Goal: Use online tool/utility: Utilize a website feature to perform a specific function

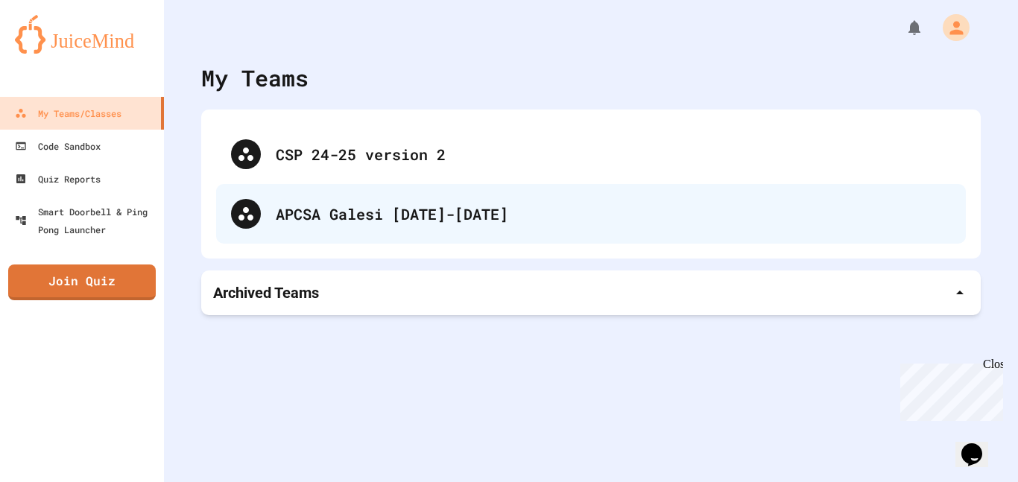
click at [329, 207] on div "APCSA Galesi [DATE]-[DATE]" at bounding box center [613, 214] width 675 height 22
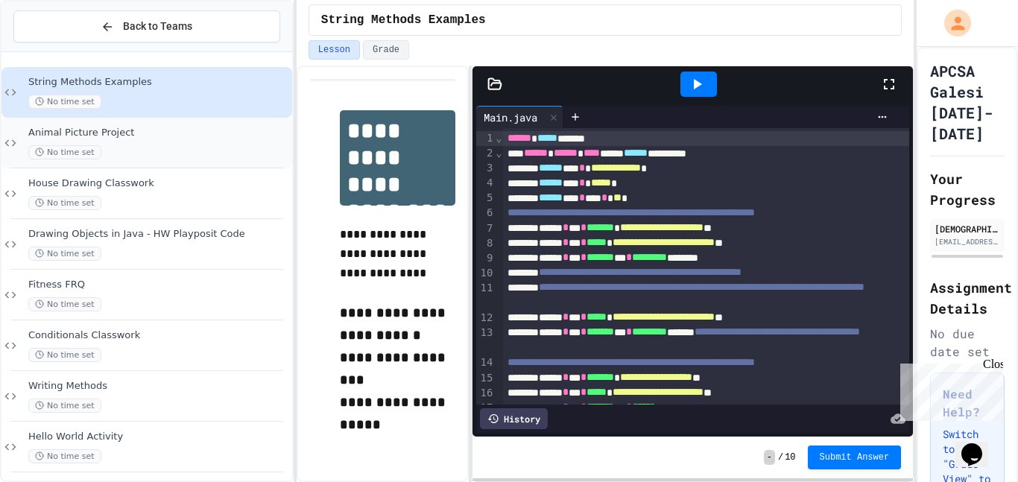
click at [152, 160] on div "Animal Picture Project No time set" at bounding box center [146, 143] width 291 height 51
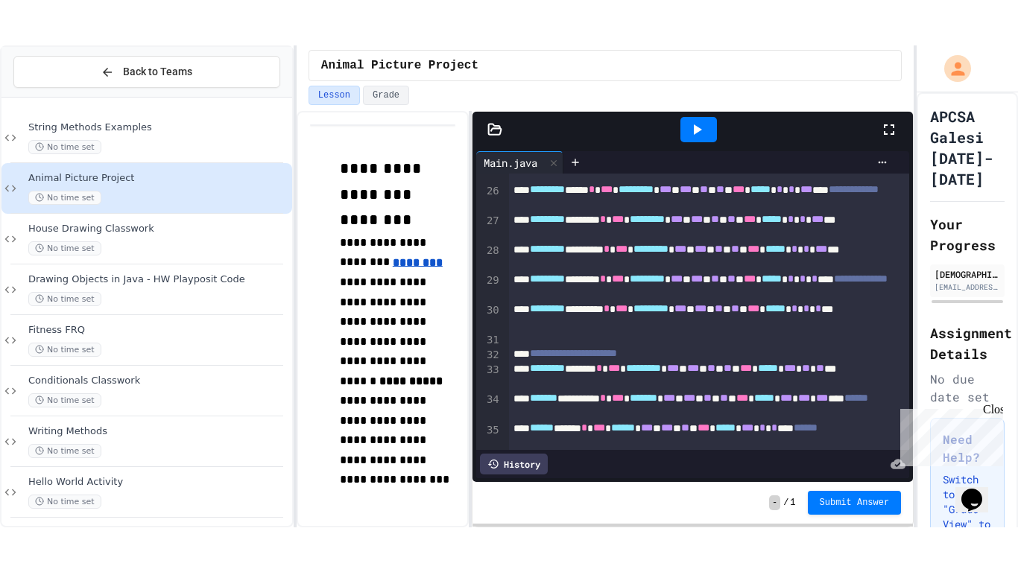
scroll to position [397, 0]
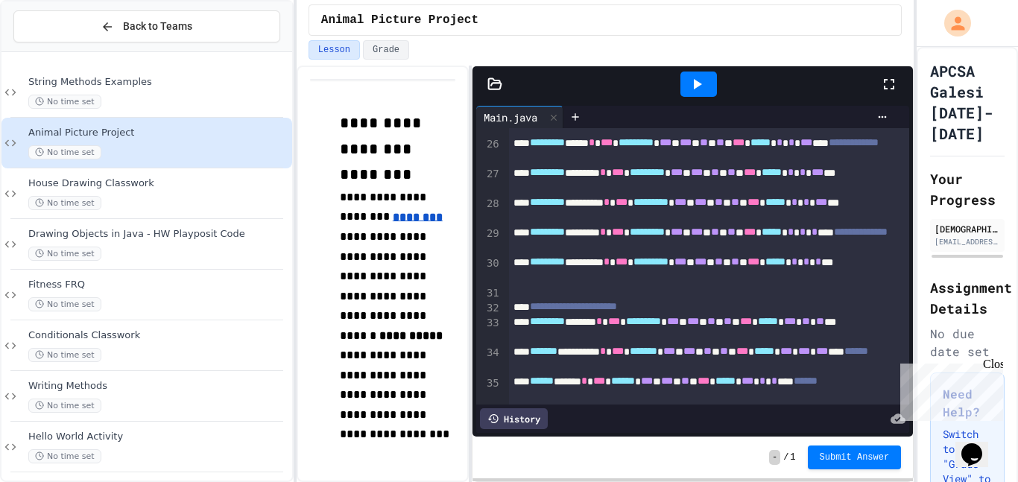
click at [883, 81] on icon at bounding box center [889, 84] width 18 height 18
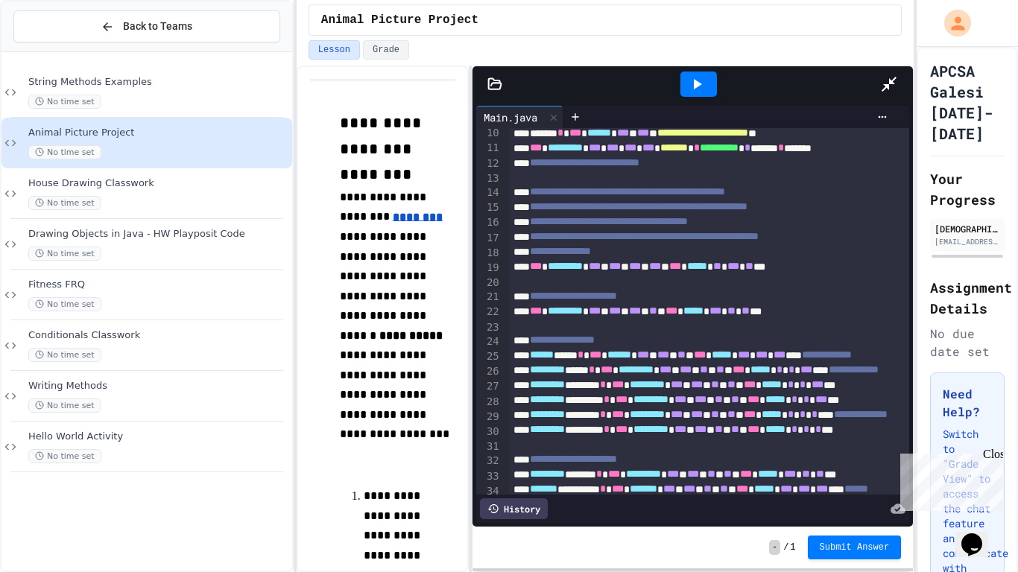
scroll to position [140, 0]
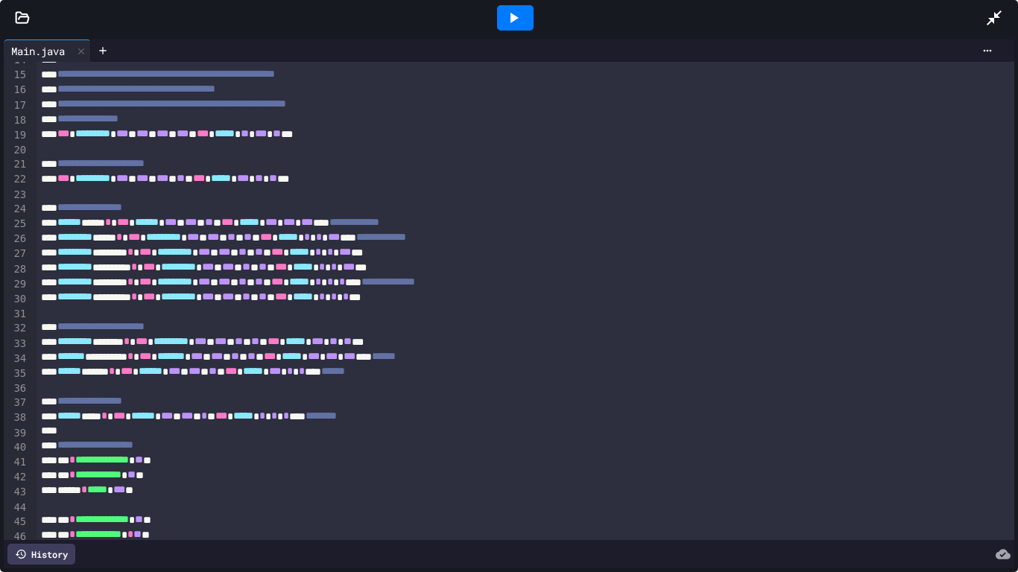
click at [506, 303] on div "********* ******** * *** ********* * *** * *** * ** * ** * *** ***** * * * * * …" at bounding box center [527, 297] width 980 height 15
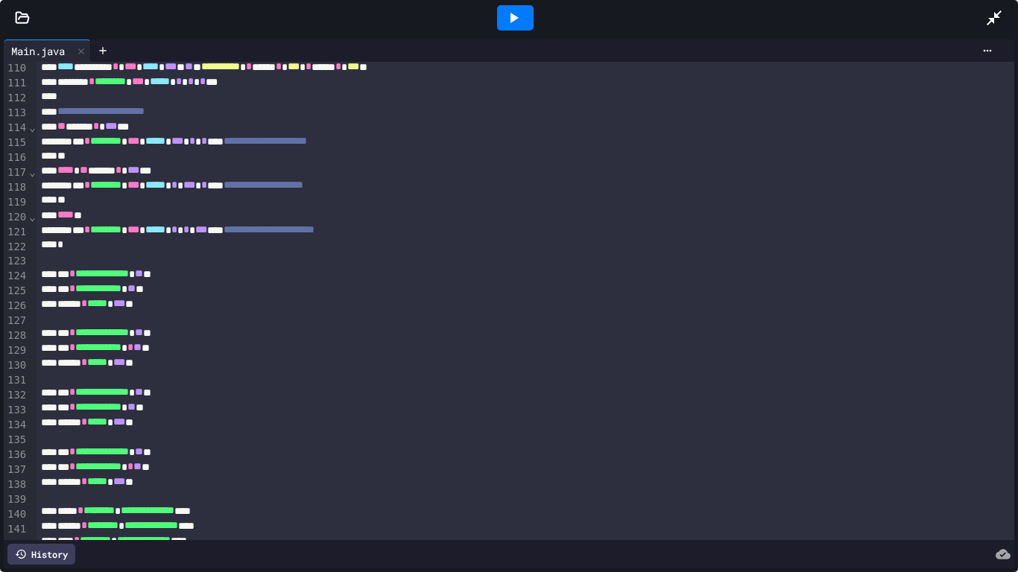
scroll to position [1624, 0]
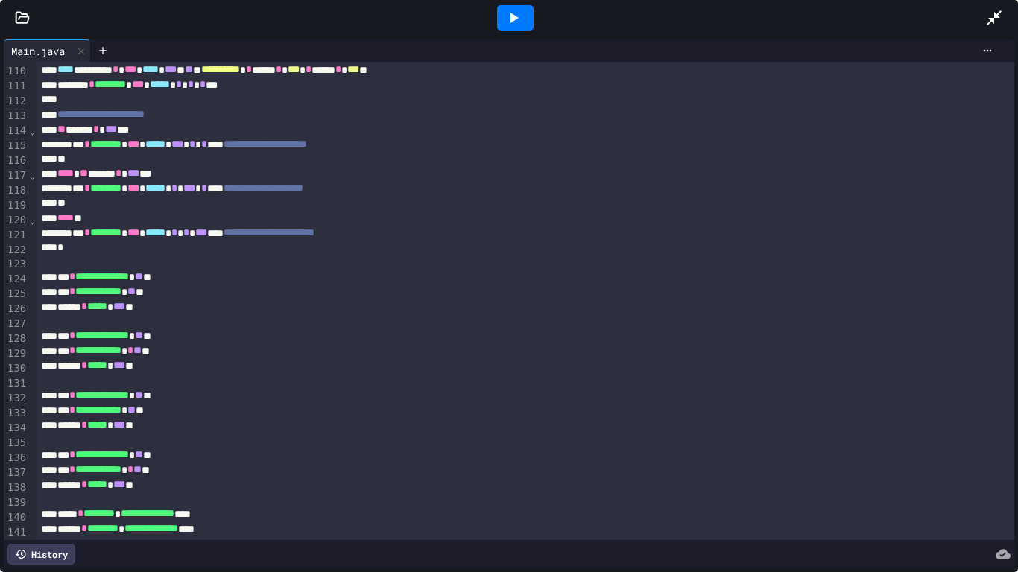
click at [314, 255] on div "*" at bounding box center [527, 248] width 980 height 15
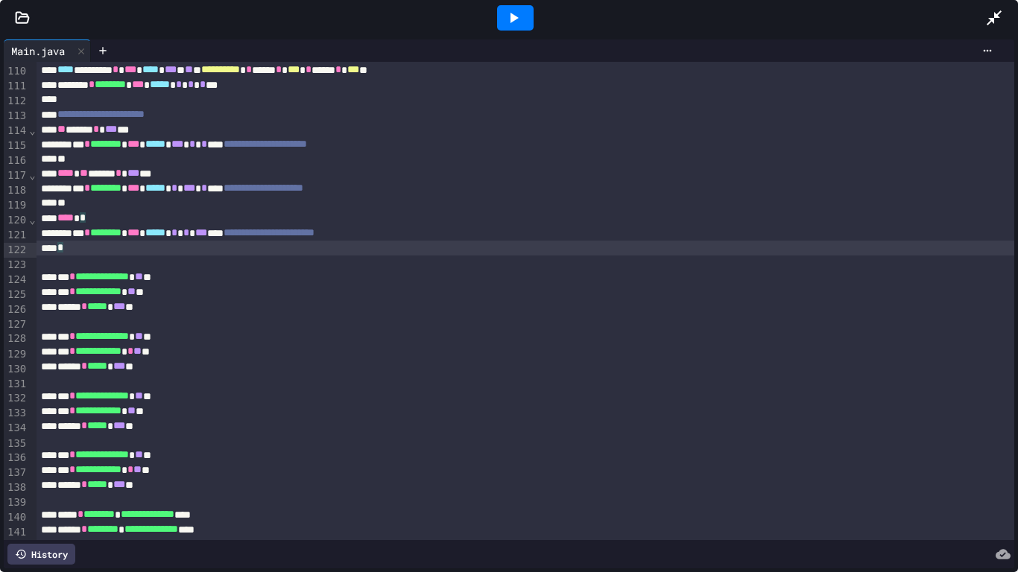
scroll to position [1592, 0]
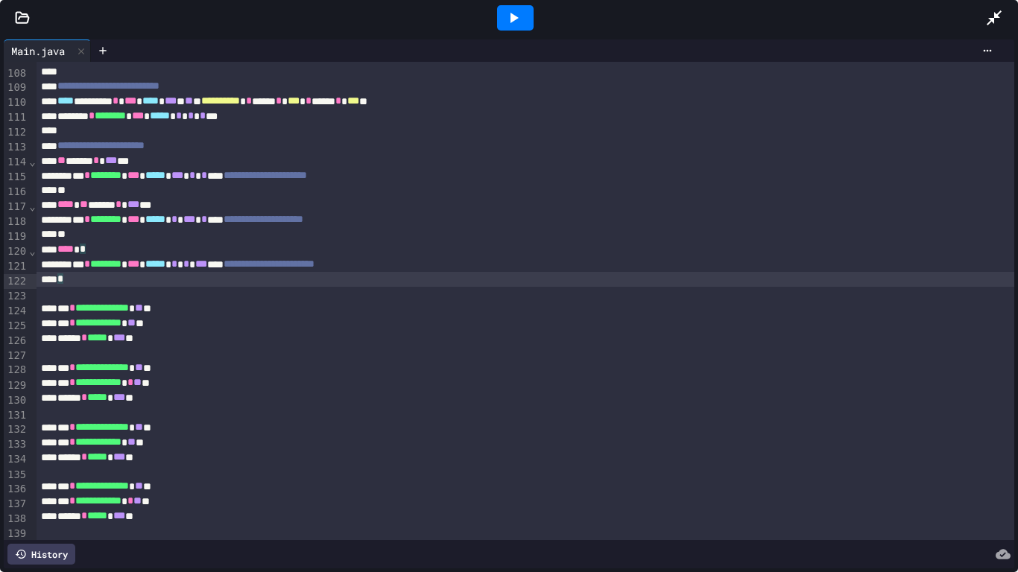
click at [314, 255] on div "**** *" at bounding box center [527, 249] width 980 height 15
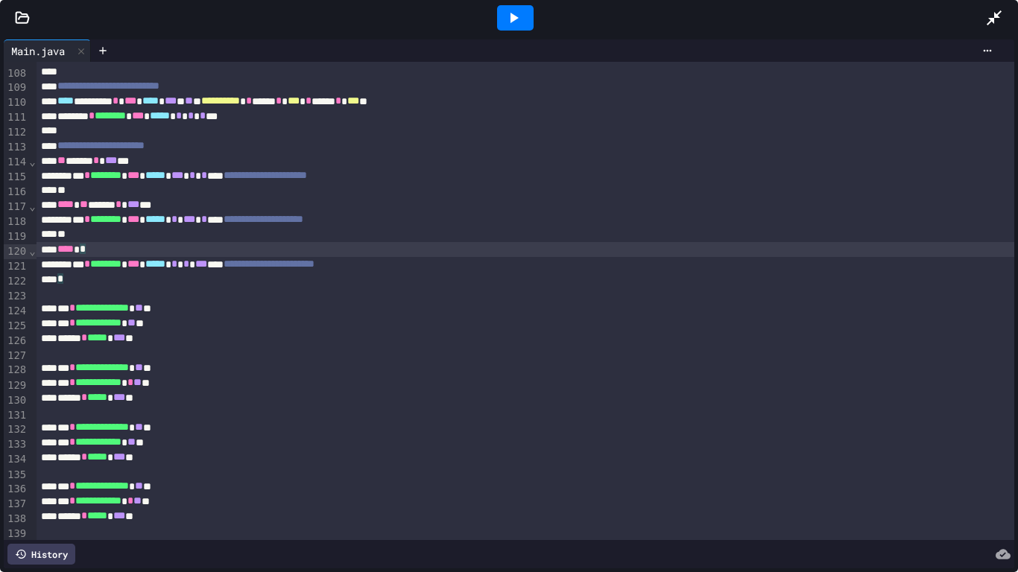
click at [505, 5] on div at bounding box center [515, 17] width 37 height 25
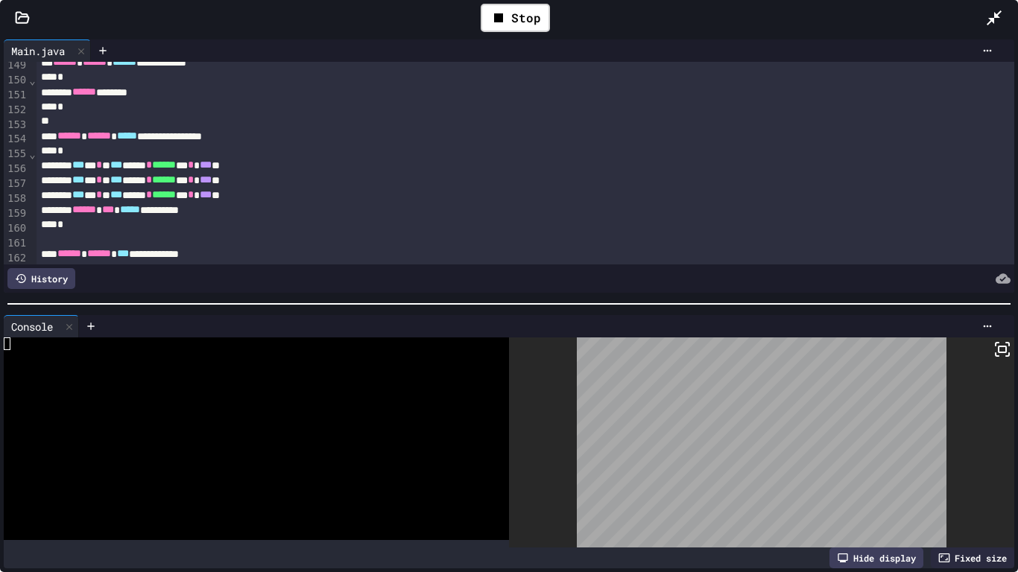
scroll to position [2221, 0]
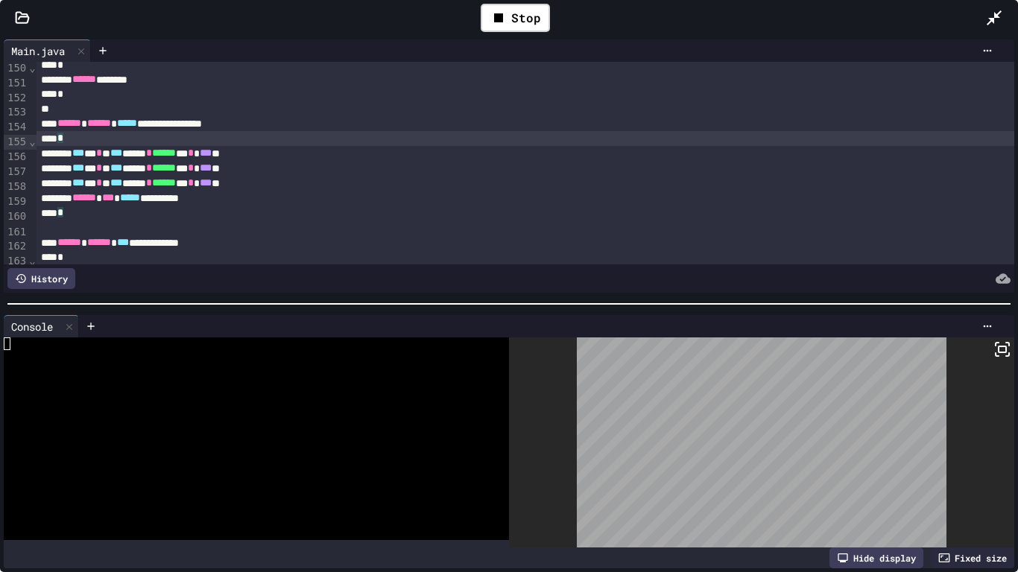
click at [411, 157] on div "*** * * * *** ****** * ****** ** * *** **" at bounding box center [527, 153] width 980 height 15
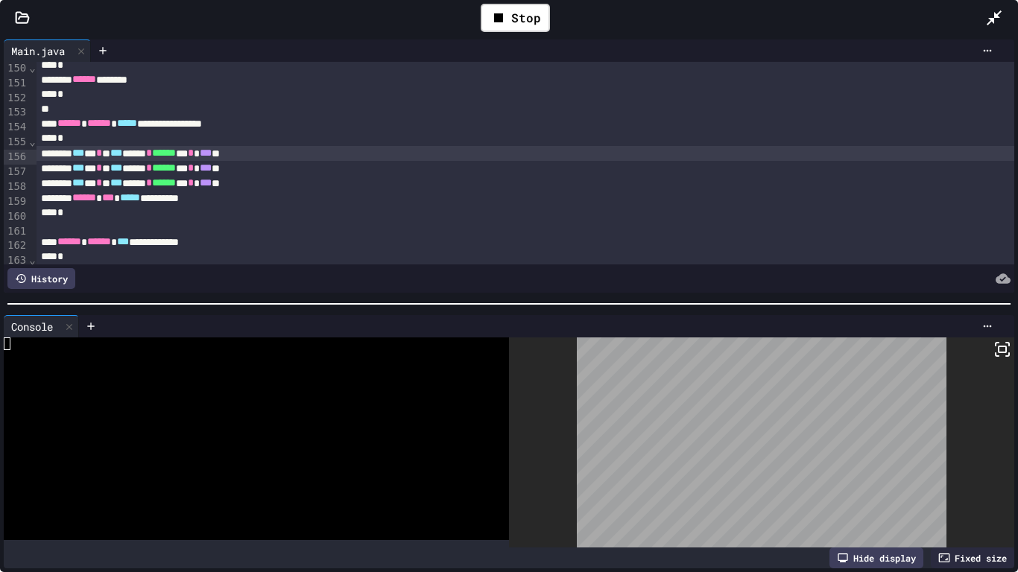
click at [526, 0] on div "Stop" at bounding box center [515, 17] width 84 height 43
click at [519, 16] on div "Stop" at bounding box center [515, 18] width 69 height 28
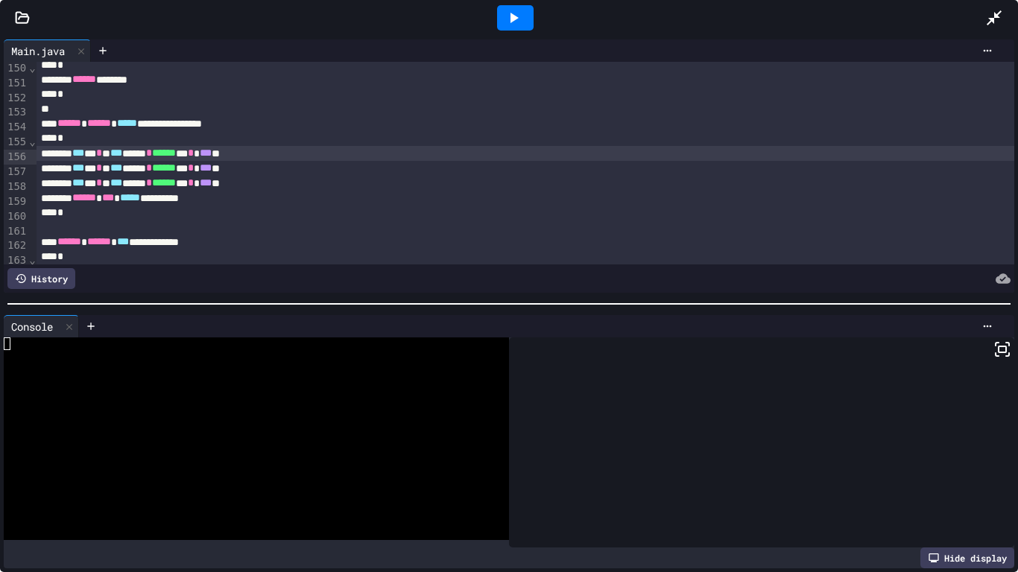
click at [519, 16] on icon at bounding box center [514, 18] width 18 height 18
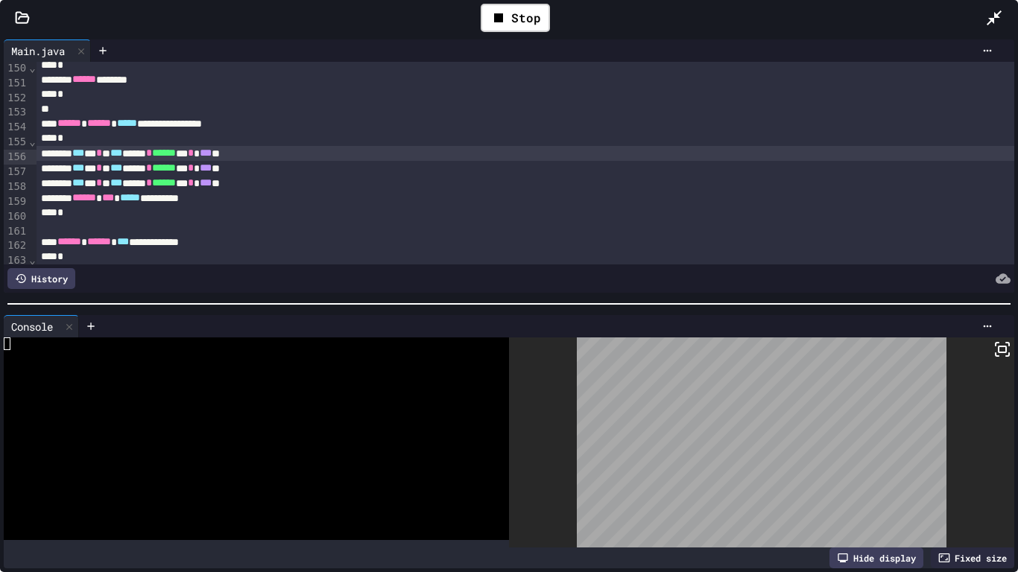
click at [1009, 345] on icon at bounding box center [1007, 344] width 3 height 3
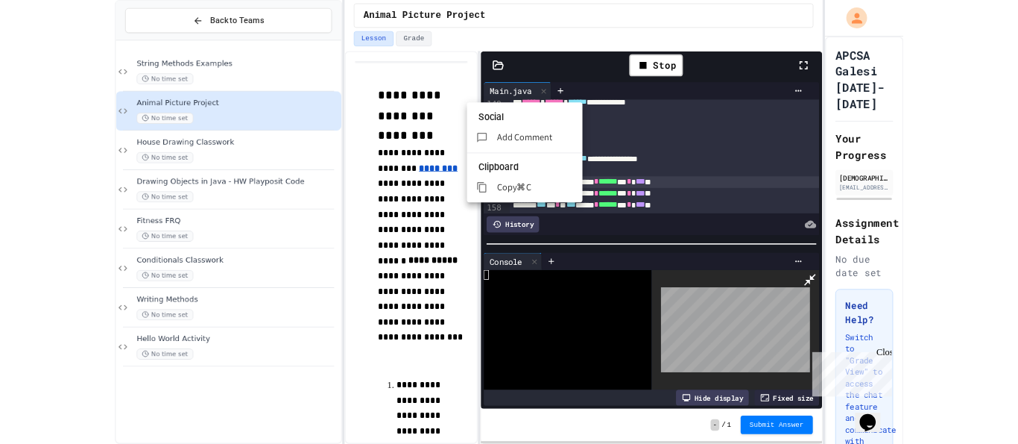
scroll to position [2236, 0]
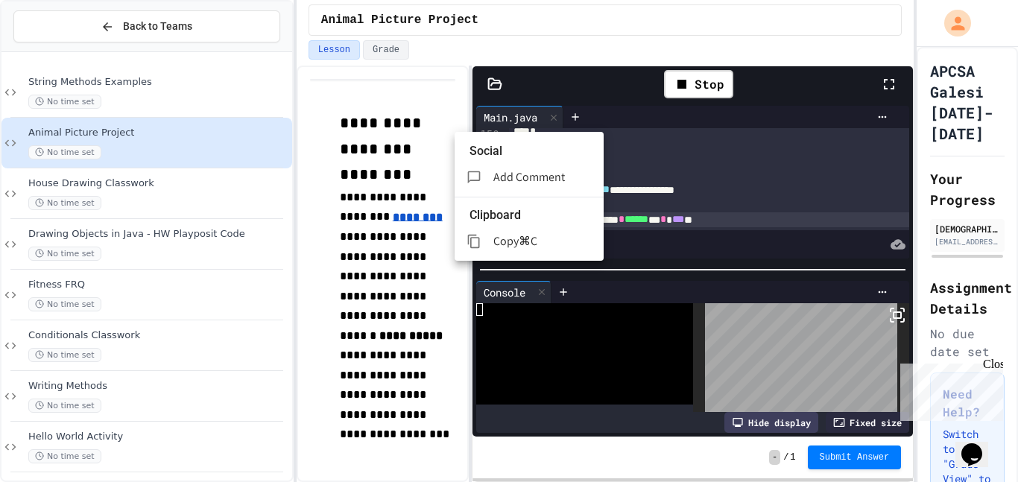
click at [697, 69] on div at bounding box center [509, 241] width 1018 height 482
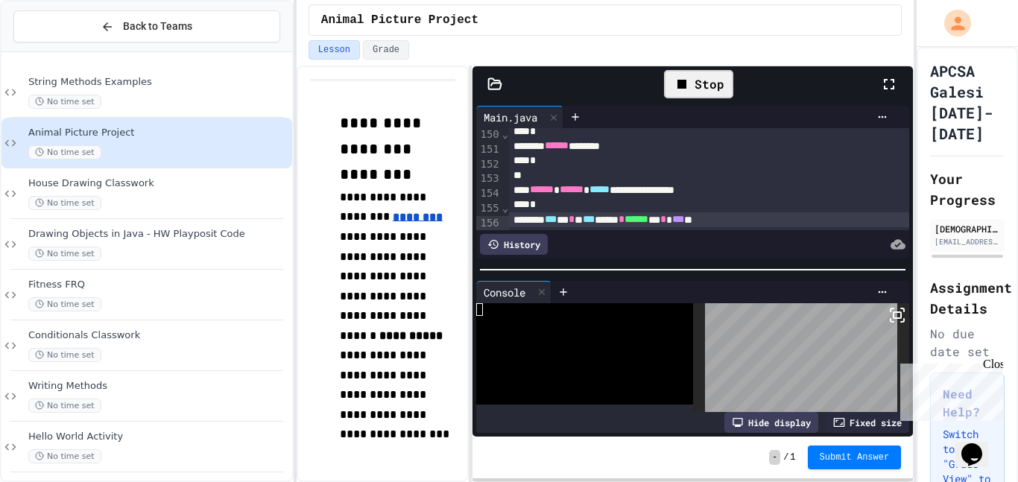
click at [698, 74] on div "Stop" at bounding box center [698, 84] width 69 height 28
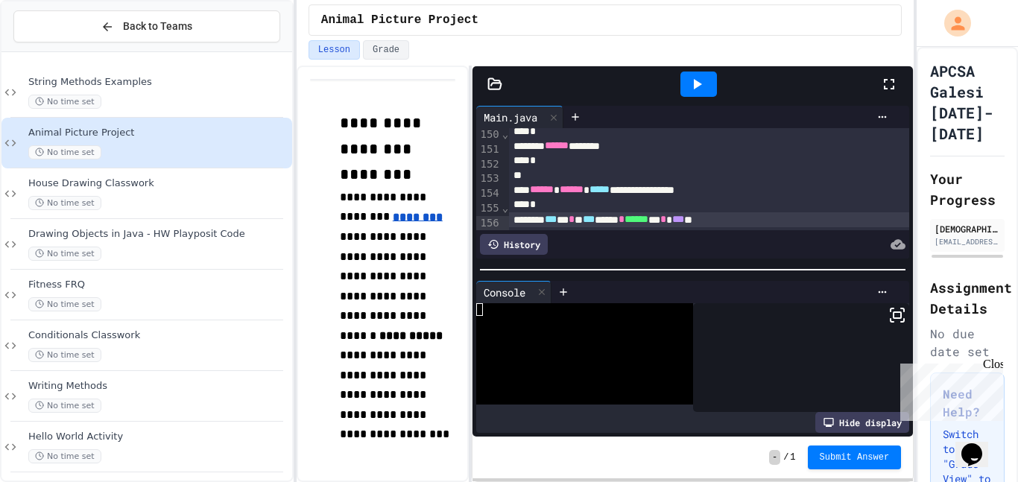
click at [694, 86] on icon at bounding box center [698, 84] width 8 height 10
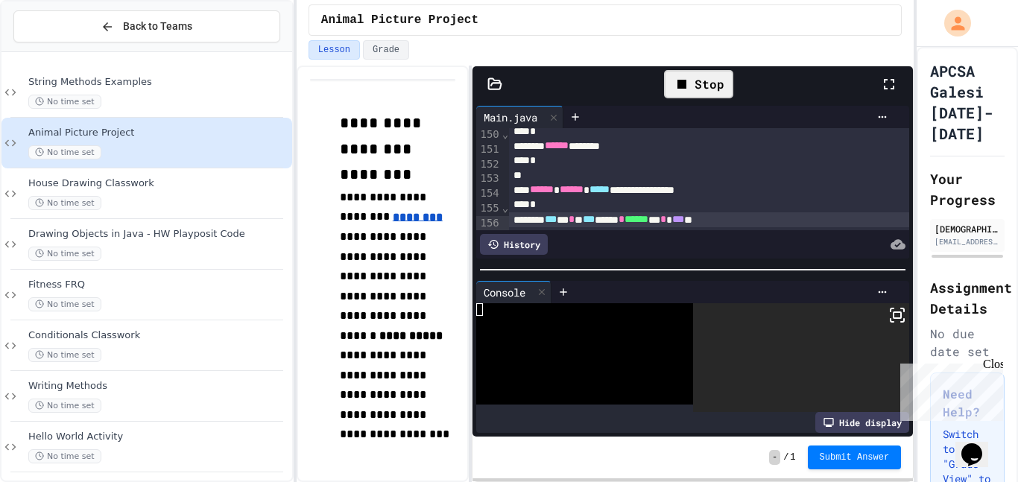
click at [902, 324] on icon at bounding box center [898, 315] width 18 height 18
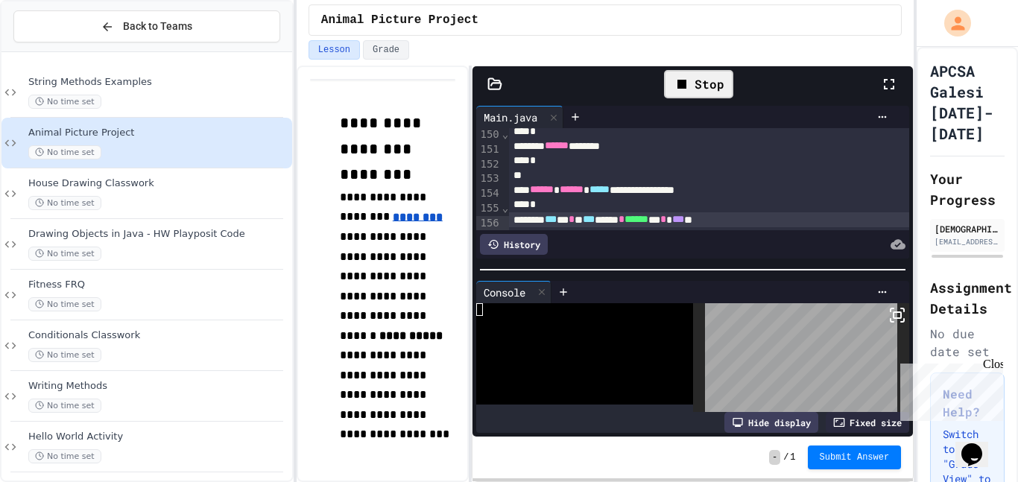
click at [900, 325] on div at bounding box center [801, 358] width 216 height 110
click at [902, 321] on icon at bounding box center [902, 320] width 3 height 3
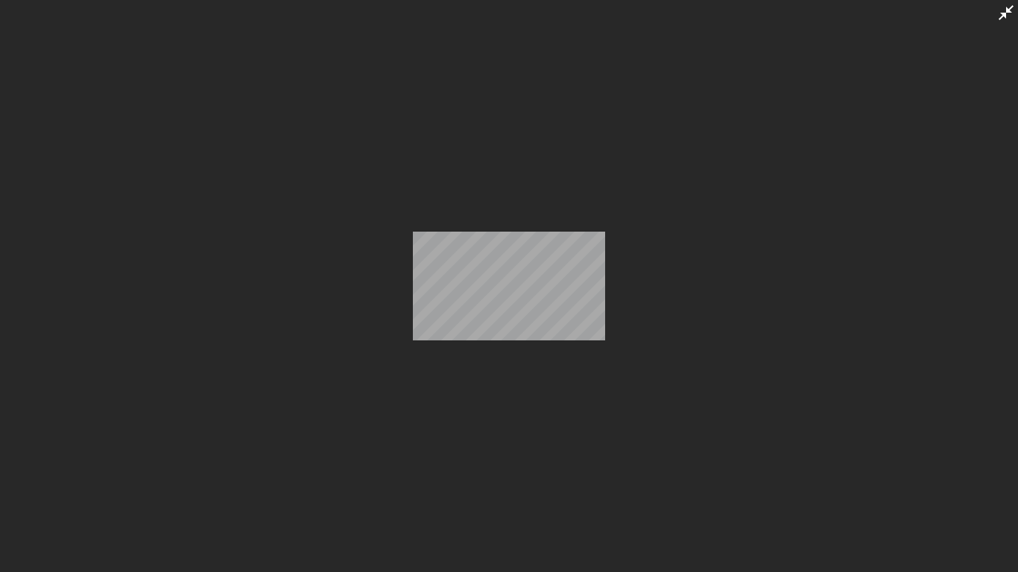
click at [763, 355] on div at bounding box center [509, 286] width 1018 height 572
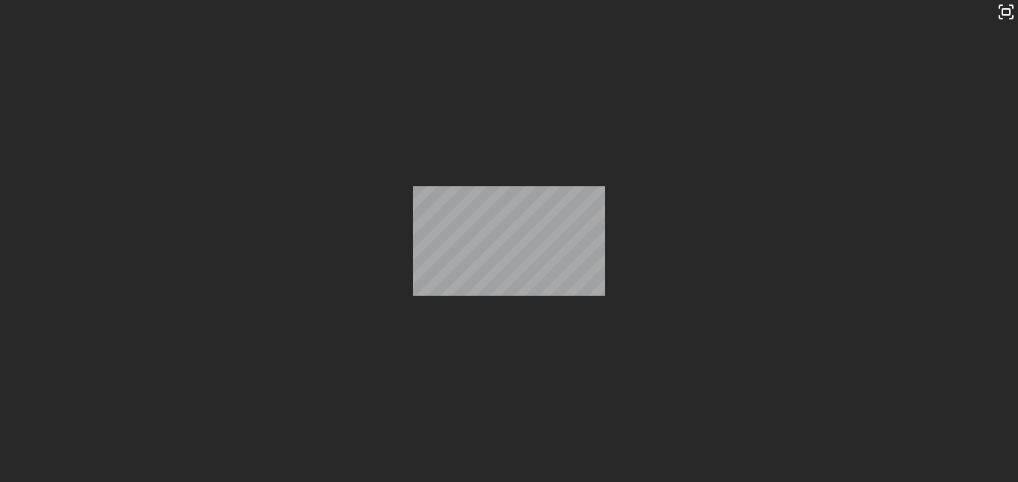
click at [681, 93] on div "Stop" at bounding box center [698, 84] width 69 height 28
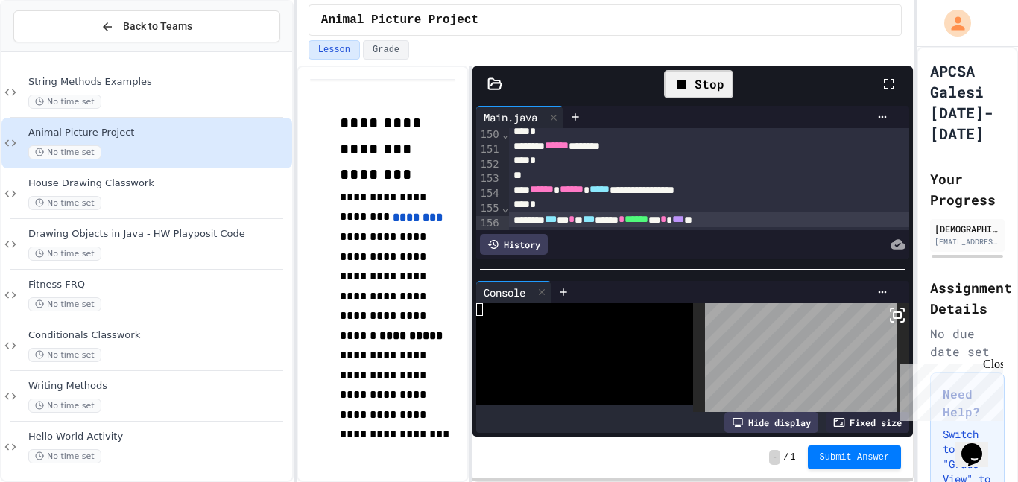
click at [681, 93] on div "Stop" at bounding box center [698, 84] width 69 height 28
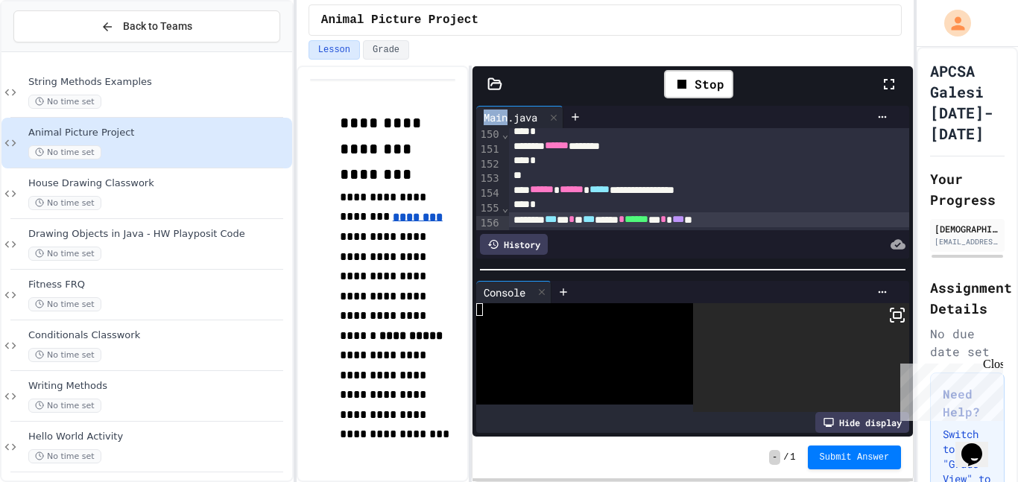
click at [894, 318] on rect at bounding box center [897, 315] width 7 height 6
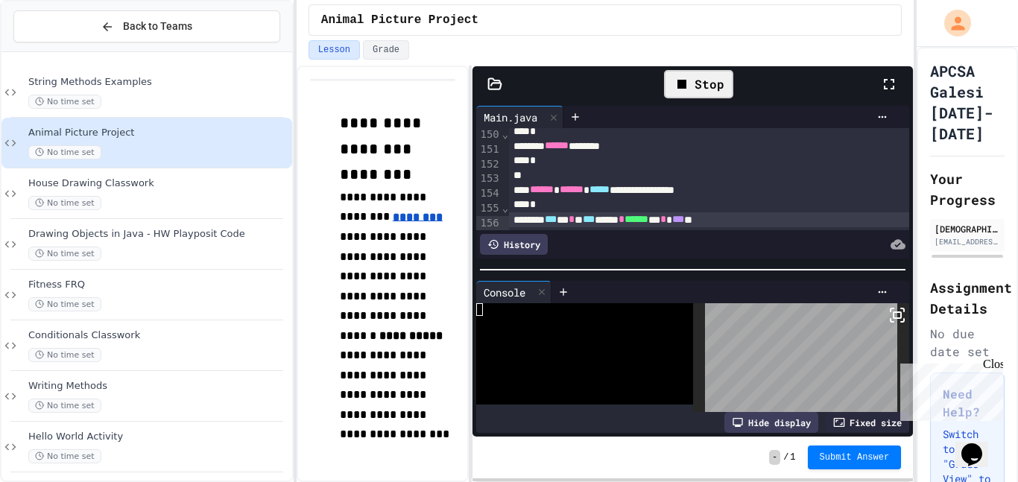
click at [717, 88] on div "Stop" at bounding box center [698, 84] width 69 height 28
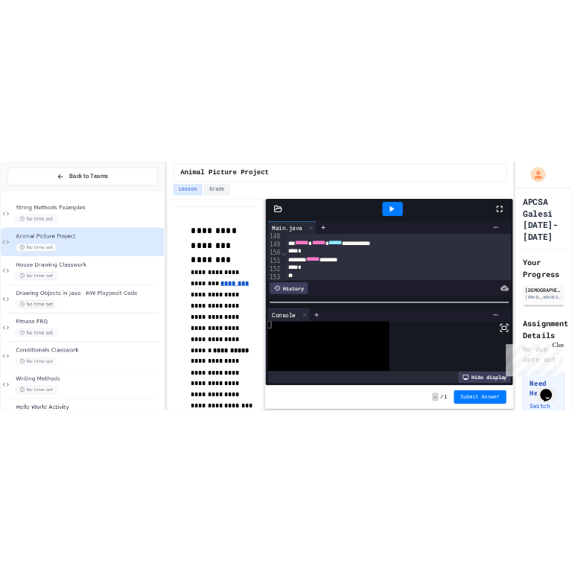
scroll to position [2263, 0]
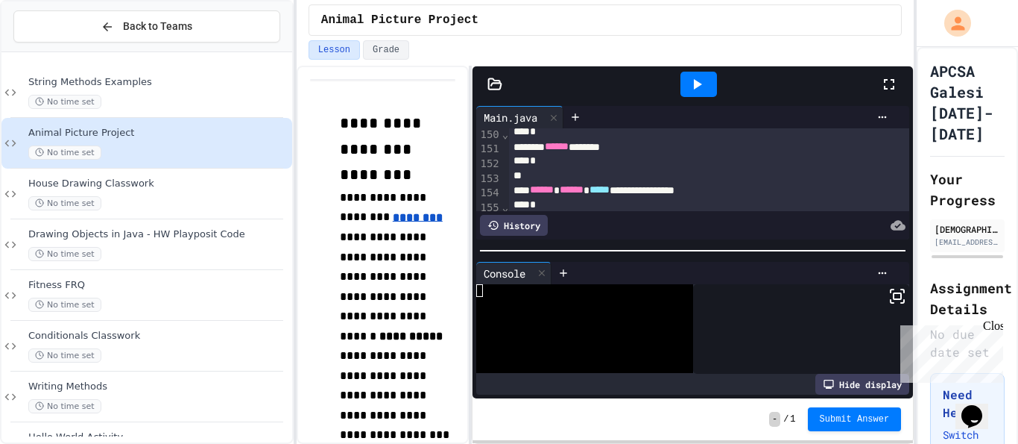
click at [693, 83] on icon at bounding box center [697, 84] width 18 height 18
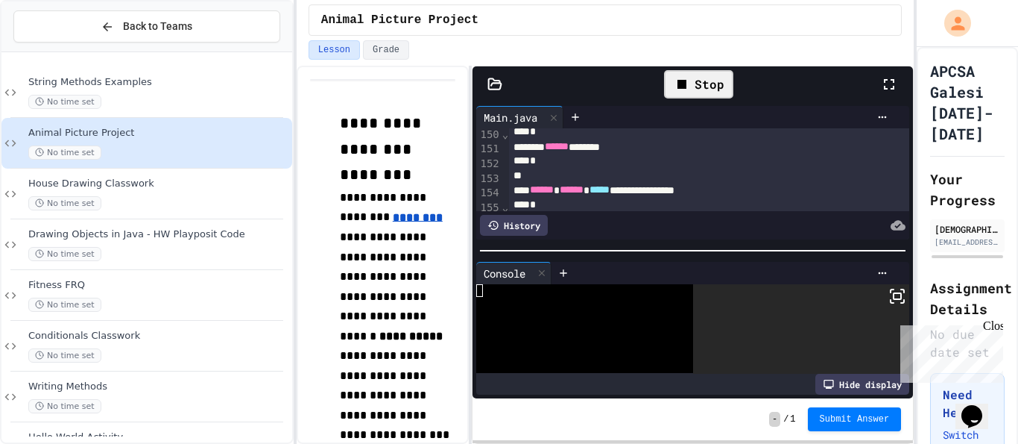
click at [894, 299] on rect at bounding box center [897, 296] width 7 height 6
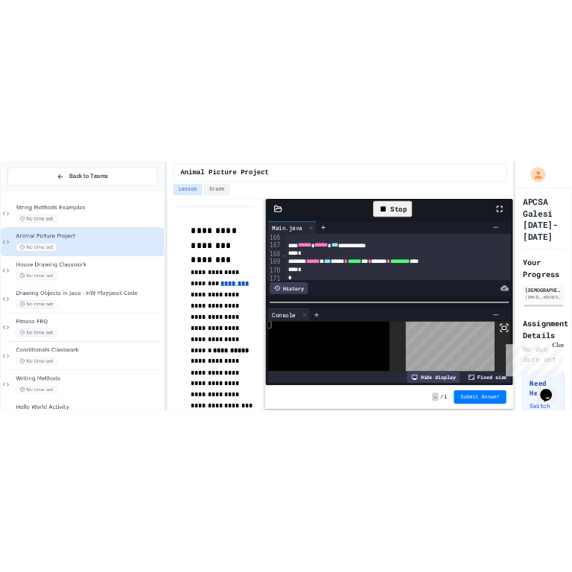
scroll to position [2262, 0]
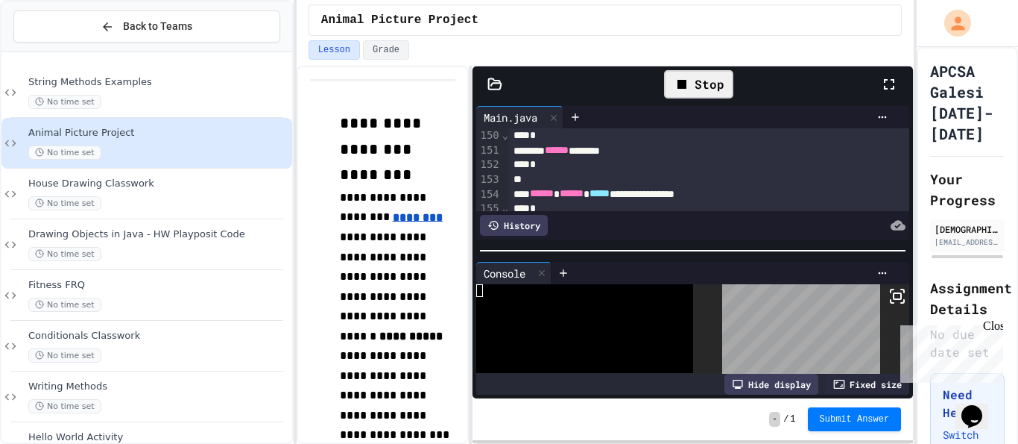
click at [702, 91] on div "Stop" at bounding box center [698, 84] width 69 height 28
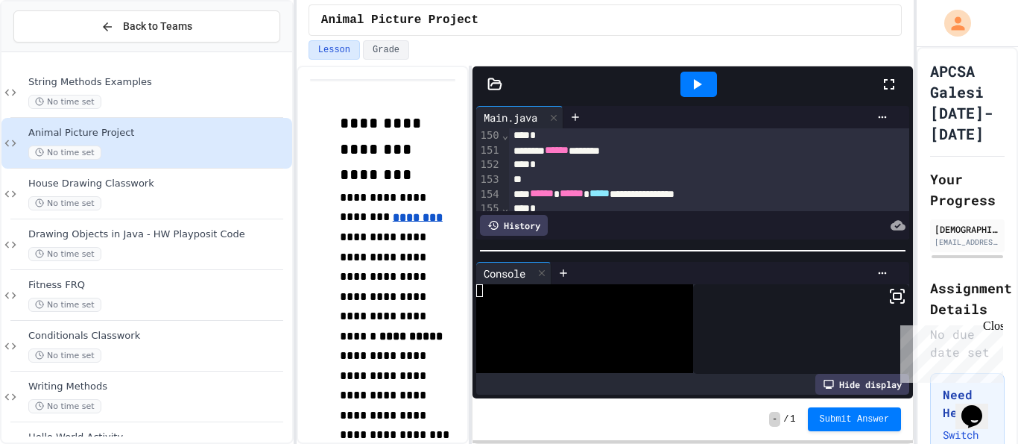
click at [695, 91] on icon at bounding box center [697, 84] width 18 height 18
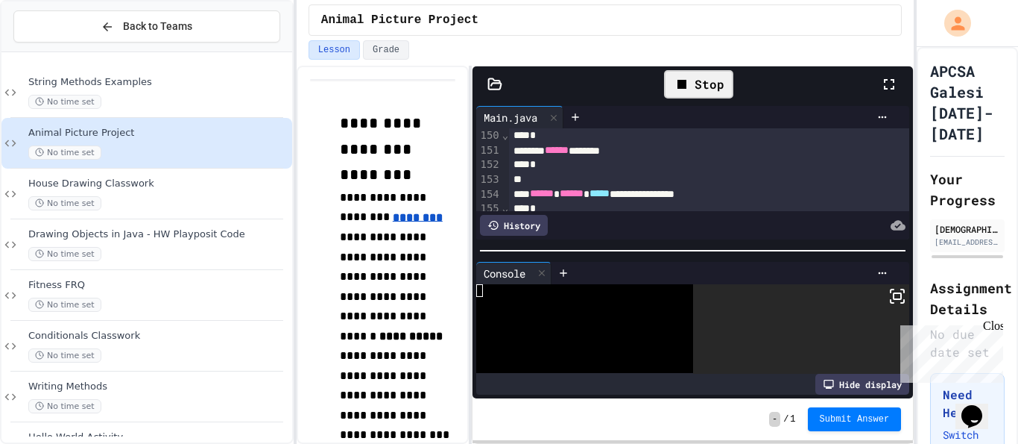
click at [899, 296] on icon at bounding box center [898, 296] width 18 height 18
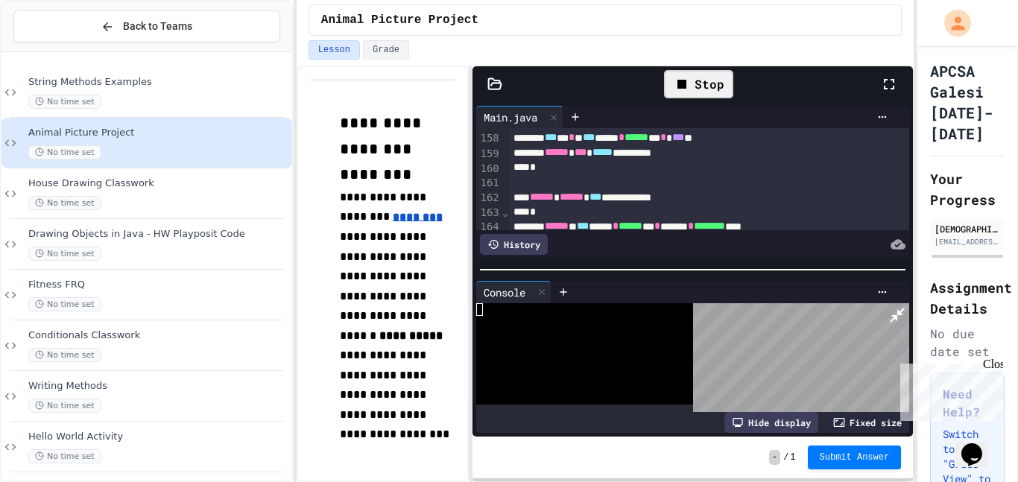
scroll to position [2263, 0]
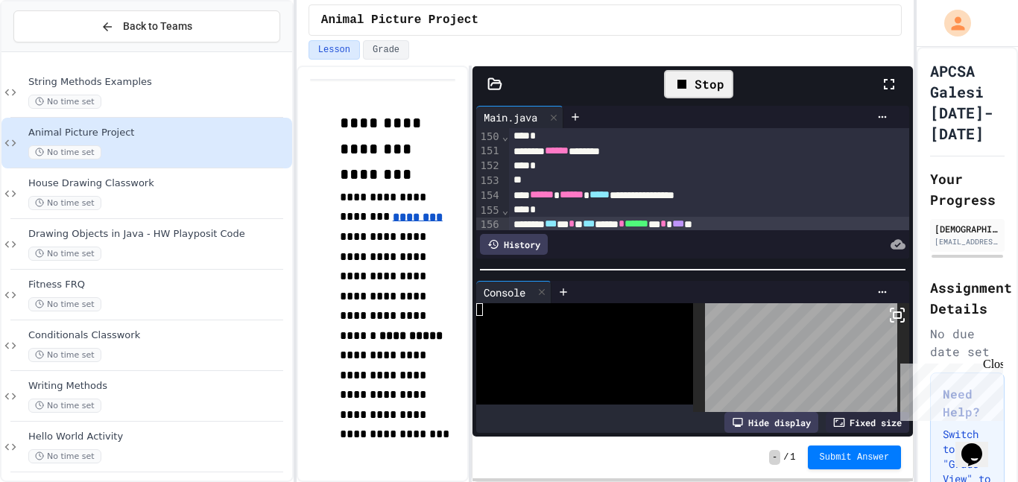
click at [682, 94] on div "Stop" at bounding box center [698, 84] width 69 height 28
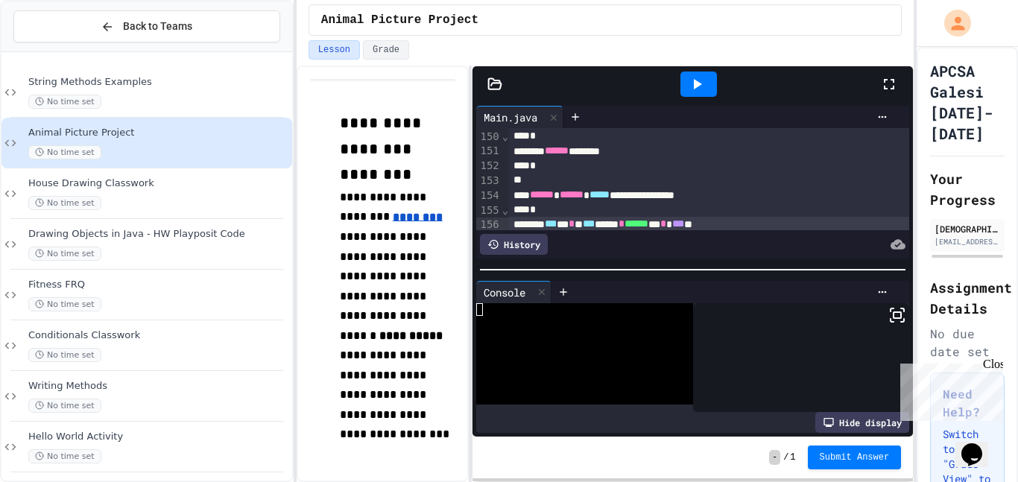
click at [889, 313] on icon at bounding box center [898, 315] width 18 height 18
click at [696, 92] on icon at bounding box center [697, 84] width 18 height 18
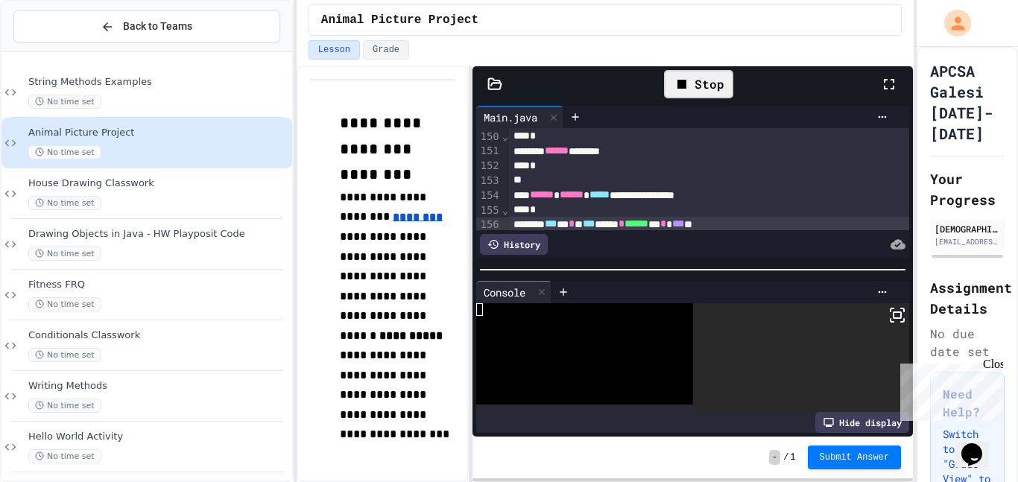
click at [900, 323] on icon at bounding box center [898, 315] width 18 height 18
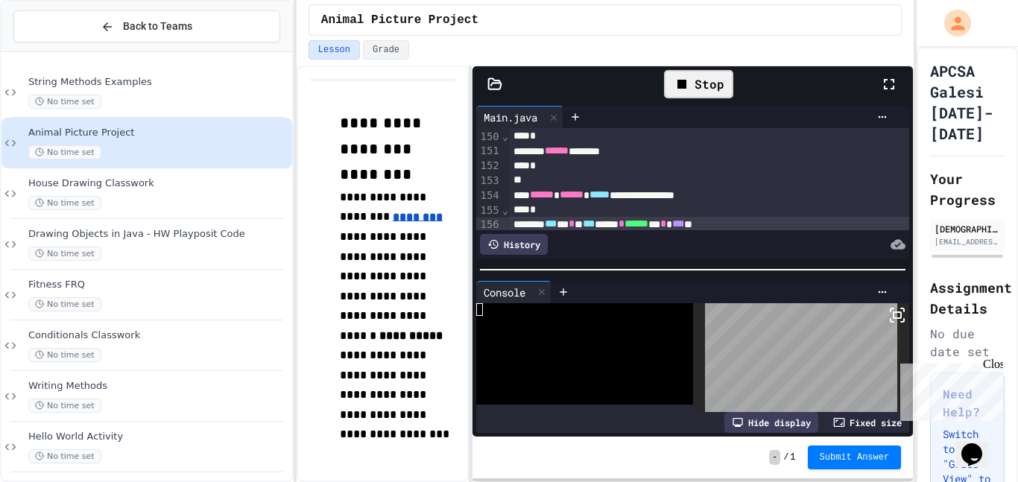
click at [714, 89] on div "Stop" at bounding box center [698, 84] width 69 height 28
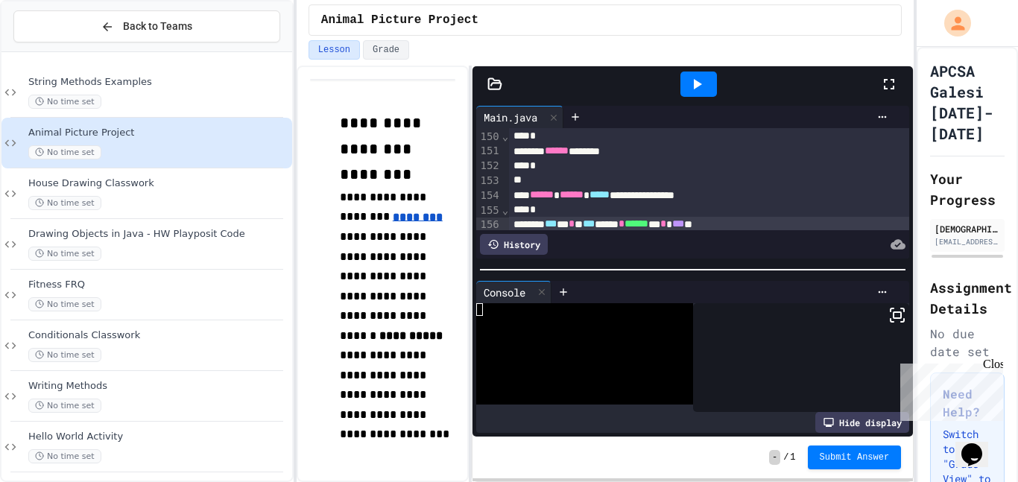
click at [705, 86] on icon at bounding box center [697, 84] width 18 height 18
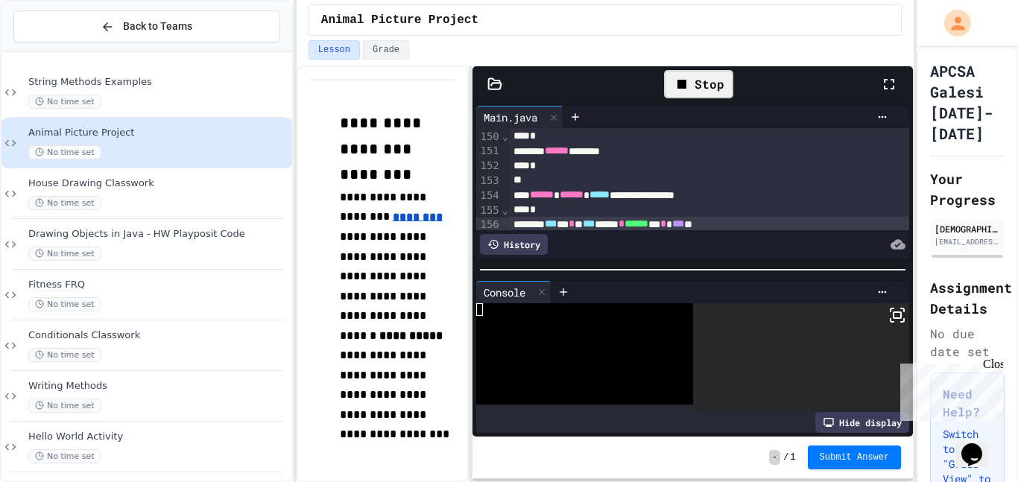
click at [903, 318] on icon at bounding box center [898, 315] width 18 height 18
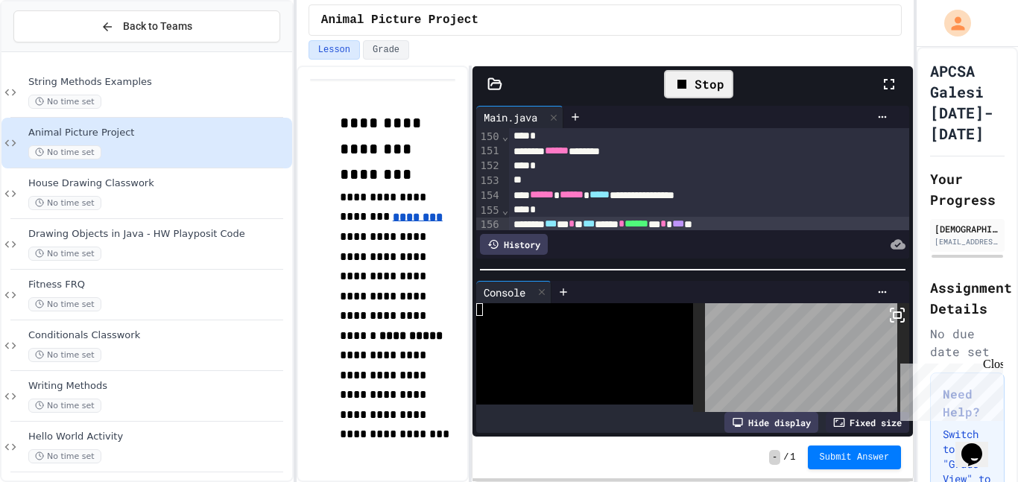
click at [713, 94] on div "Stop" at bounding box center [698, 84] width 69 height 28
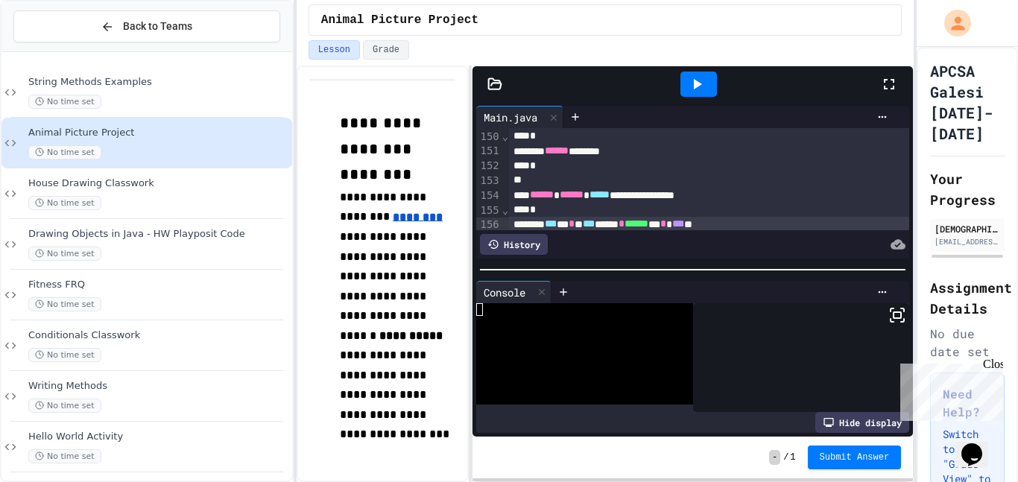
click at [698, 81] on icon at bounding box center [697, 84] width 18 height 18
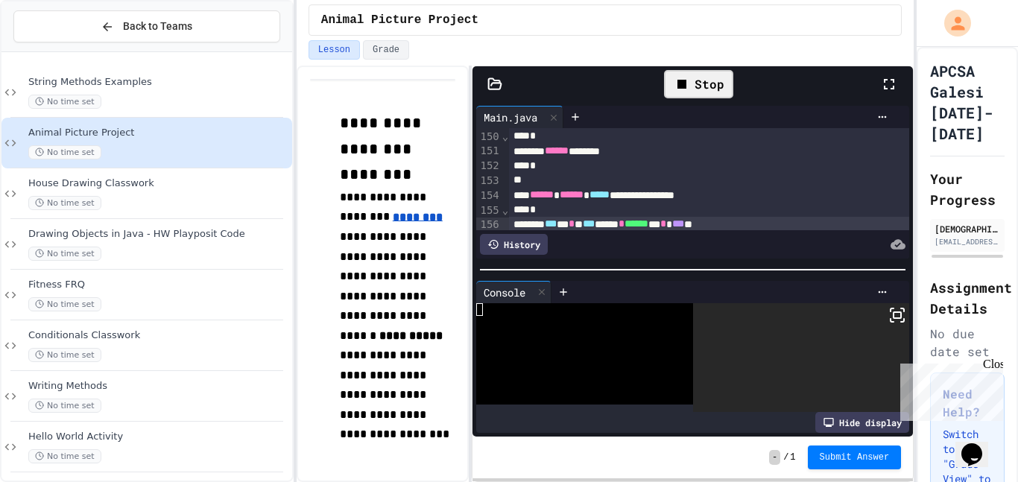
click at [898, 315] on rect at bounding box center [897, 315] width 7 height 6
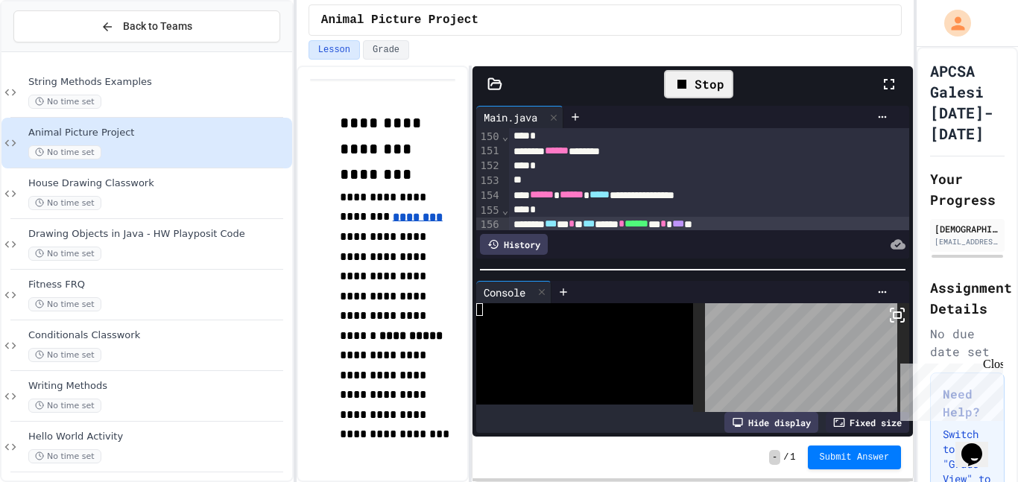
click at [690, 84] on icon at bounding box center [682, 84] width 18 height 18
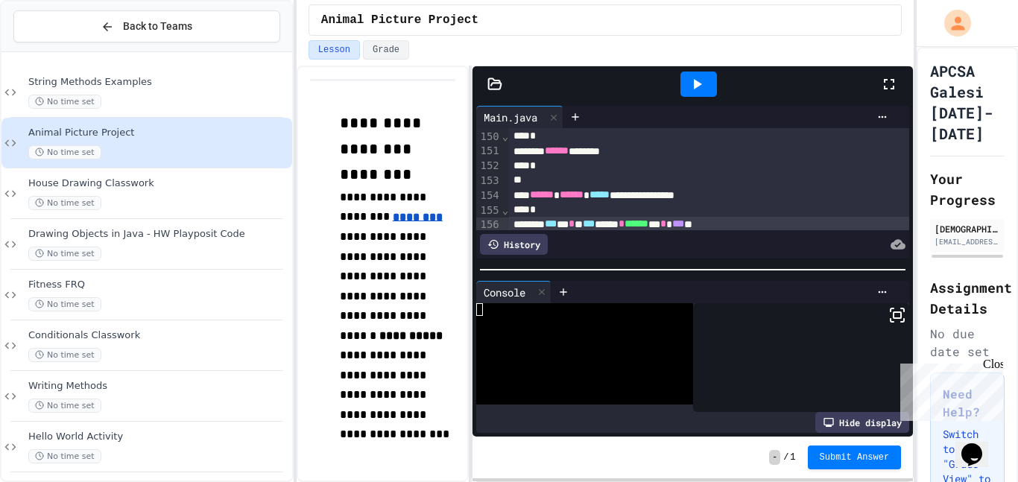
click at [690, 84] on icon at bounding box center [697, 84] width 18 height 18
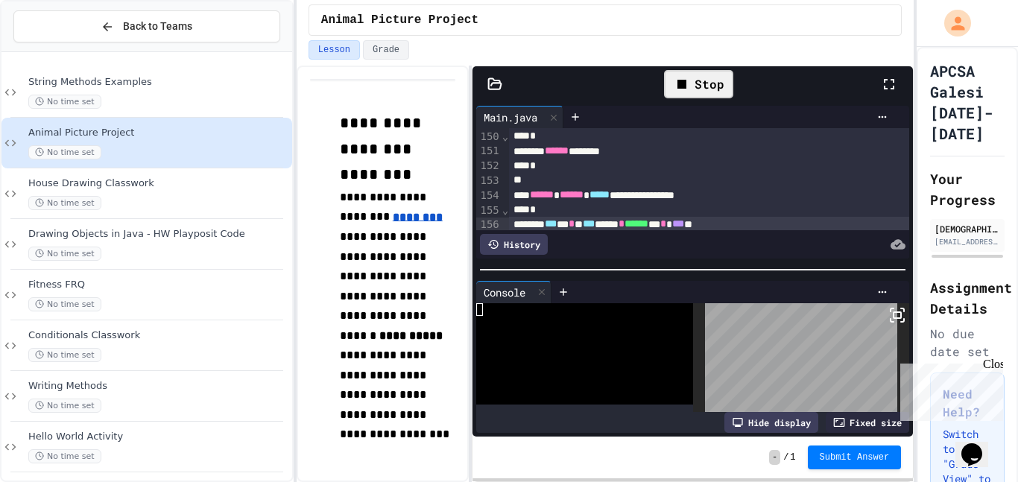
click at [898, 317] on rect at bounding box center [897, 315] width 7 height 6
click at [707, 95] on div "Stop" at bounding box center [698, 84] width 69 height 28
